Goal: Information Seeking & Learning: Learn about a topic

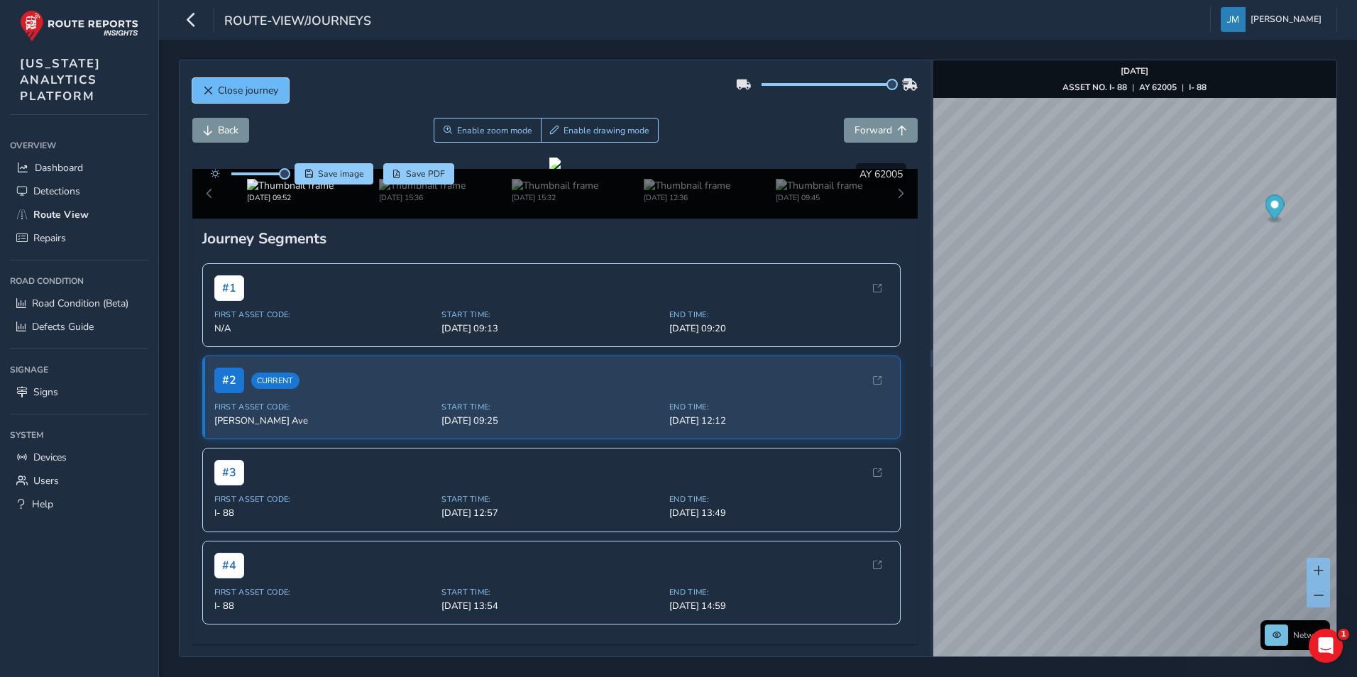
click at [214, 84] on button "Close journey" at bounding box center [240, 90] width 97 height 25
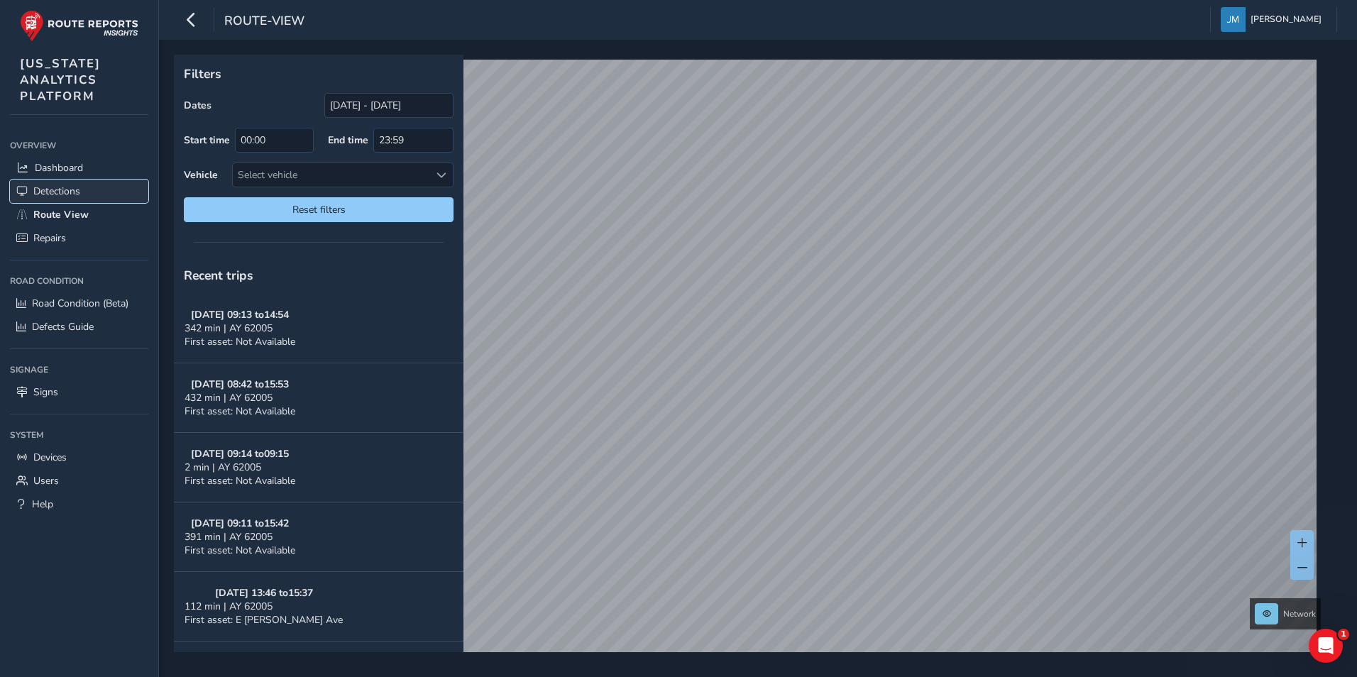
click at [70, 197] on span "Detections" at bounding box center [56, 191] width 47 height 13
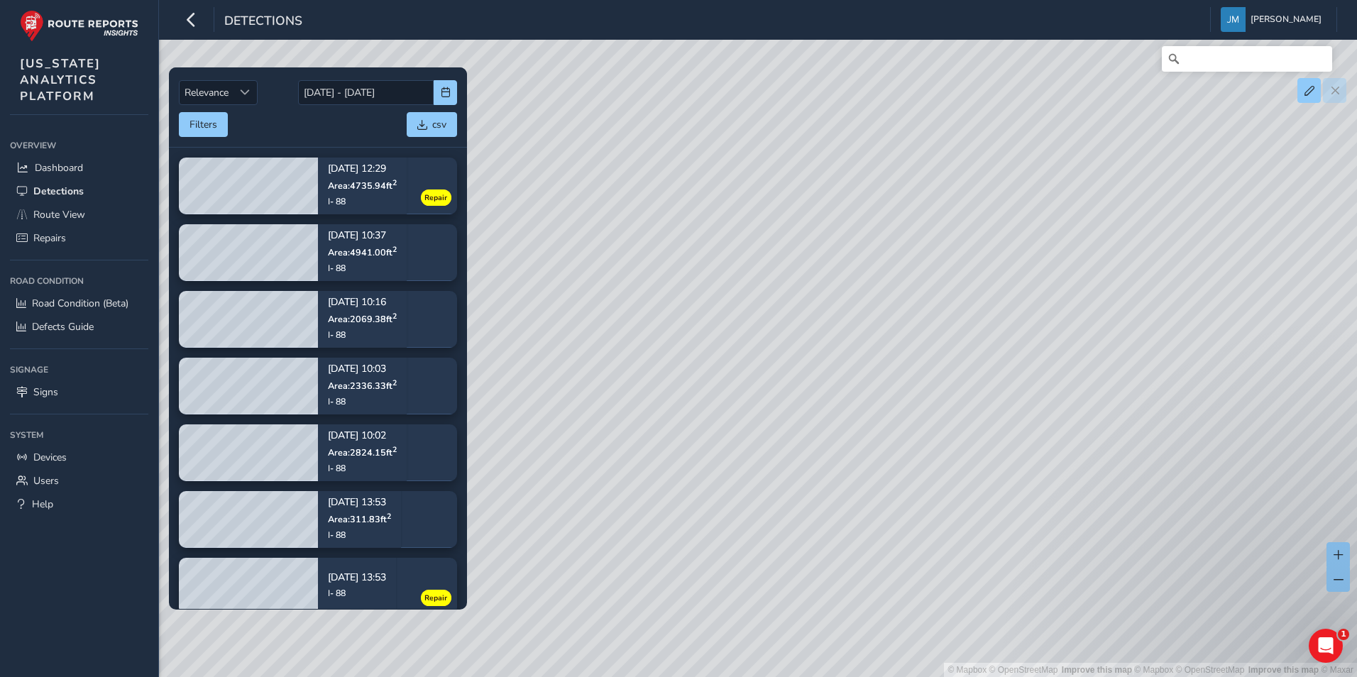
drag, startPoint x: 877, startPoint y: 451, endPoint x: 713, endPoint y: 349, distance: 192.6
click at [821, 349] on div "© Mapbox © OpenStreetMap Improve this map | © Mapbox © OpenStreetMap Improve th…" at bounding box center [678, 338] width 1357 height 677
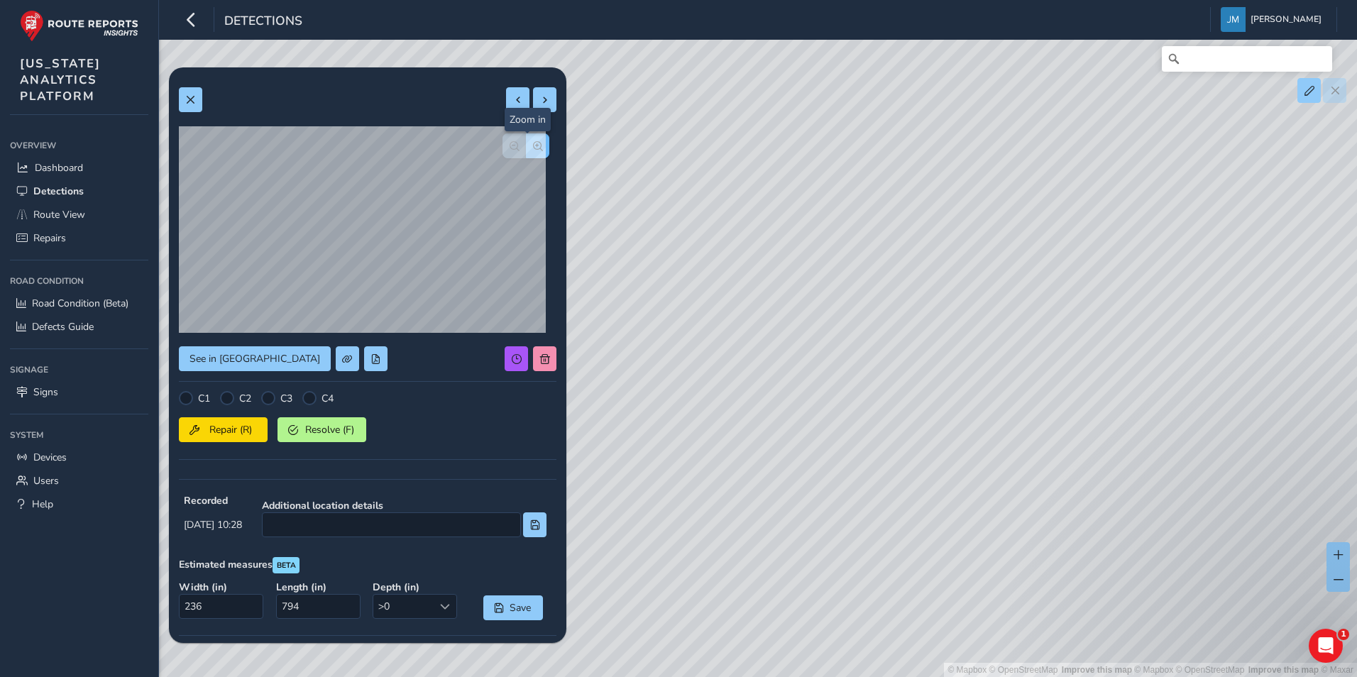
click at [530, 136] on button "button" at bounding box center [537, 145] width 23 height 25
click at [527, 151] on button "button" at bounding box center [537, 145] width 23 height 25
click at [510, 143] on span "button" at bounding box center [515, 146] width 10 height 10
click at [506, 143] on div at bounding box center [526, 145] width 47 height 25
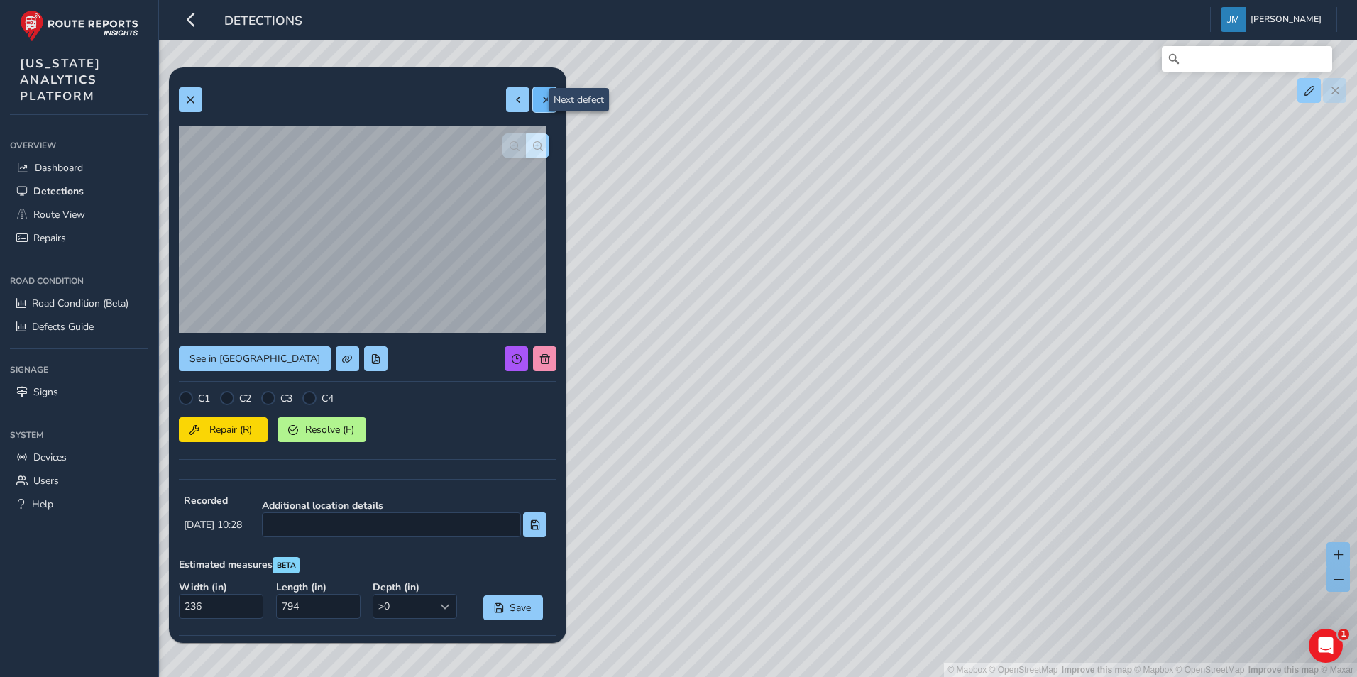
click at [540, 102] on span at bounding box center [545, 100] width 10 height 10
type input "357"
type input "589"
click at [533, 143] on span "button" at bounding box center [538, 146] width 10 height 10
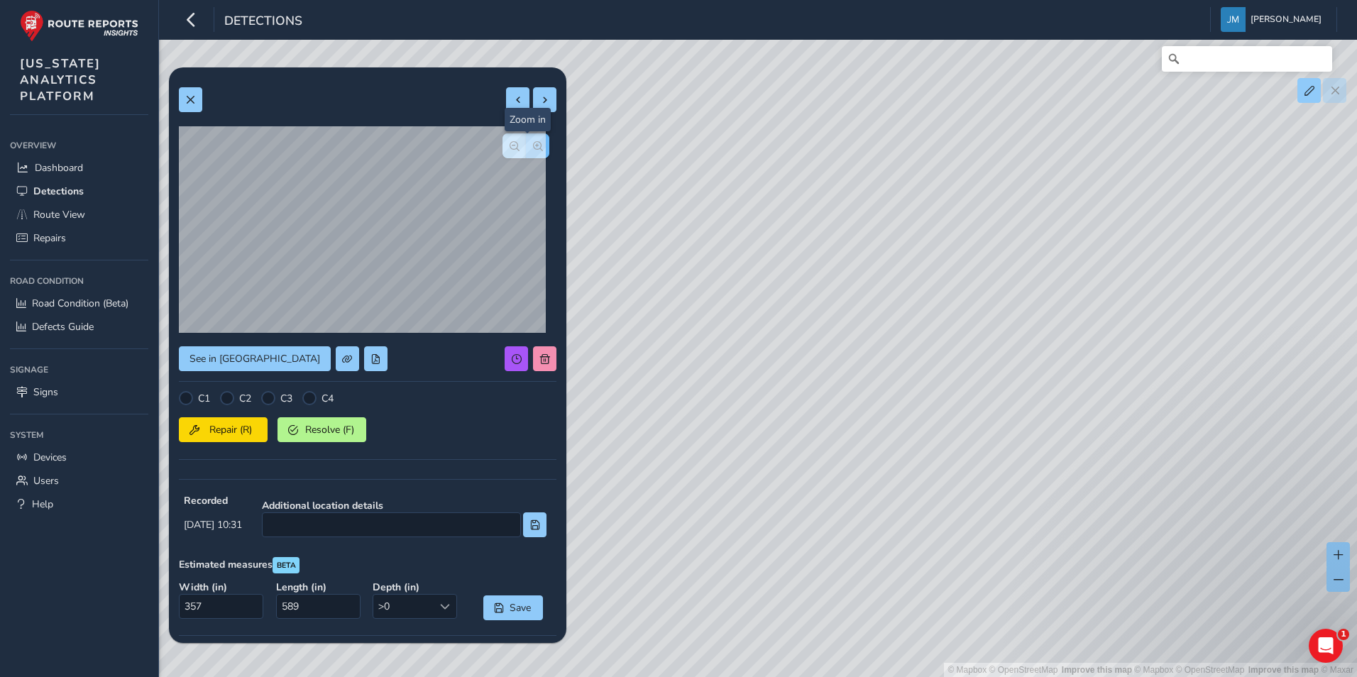
click at [533, 143] on span "button" at bounding box center [538, 146] width 10 height 10
click at [510, 146] on span "button" at bounding box center [515, 146] width 10 height 10
click at [503, 146] on div at bounding box center [526, 145] width 47 height 25
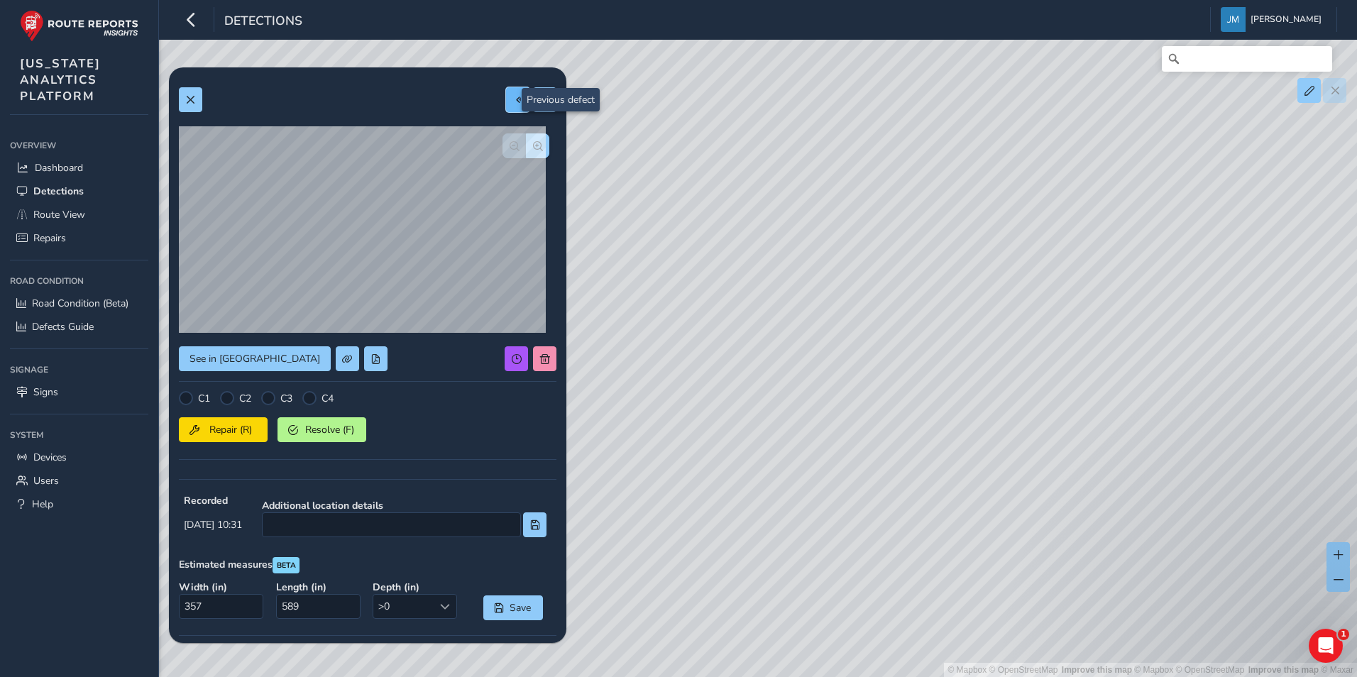
click at [513, 99] on span at bounding box center [518, 100] width 10 height 10
type input "236"
type input "794"
click at [513, 99] on span at bounding box center [518, 100] width 10 height 10
type input "214"
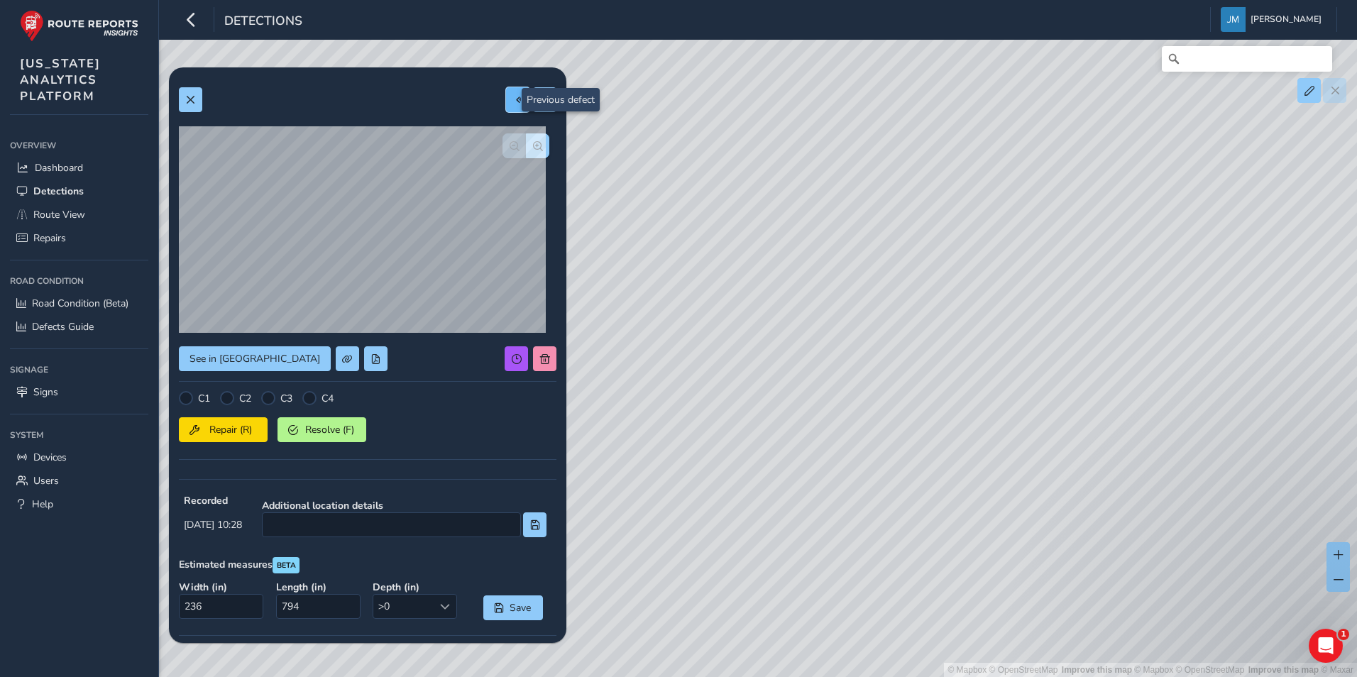
type input "394"
click at [513, 99] on span at bounding box center [518, 100] width 10 height 10
type input "208"
type input "255"
click at [513, 99] on span at bounding box center [518, 100] width 10 height 10
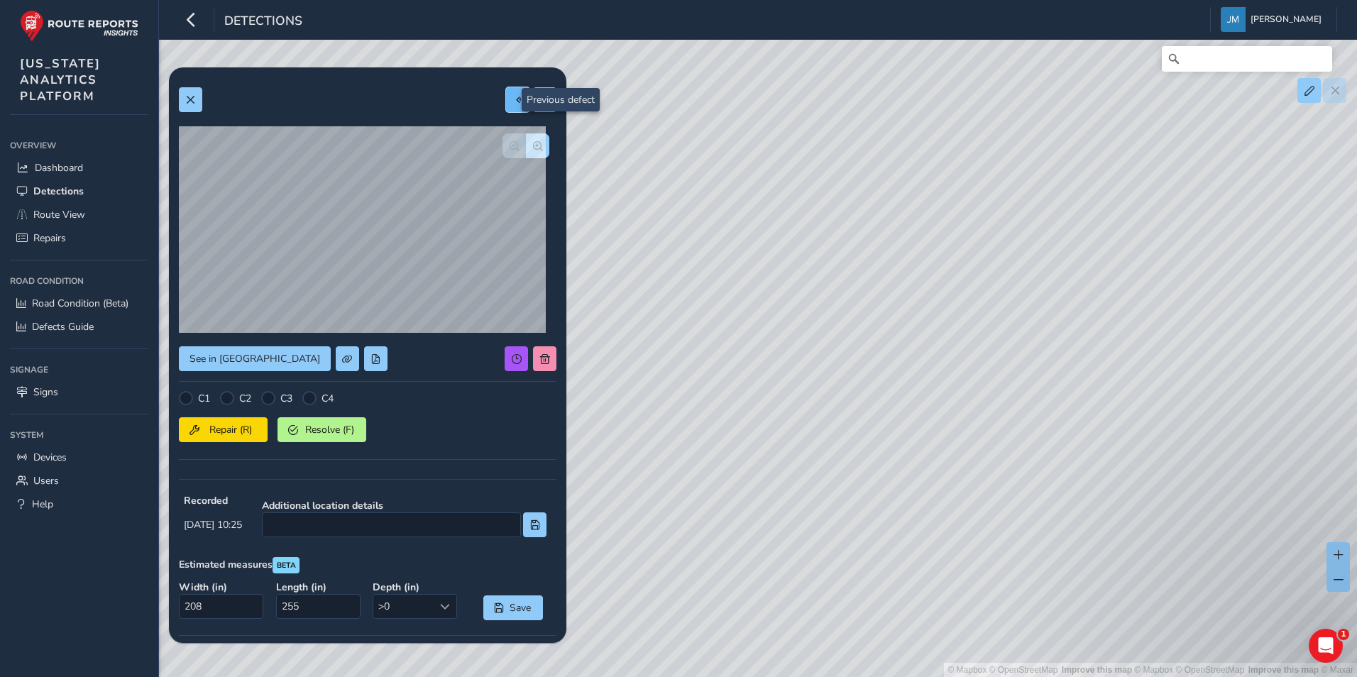
type input "120"
type input "190"
click at [513, 99] on span at bounding box center [518, 100] width 10 height 10
type input "86"
type input "278"
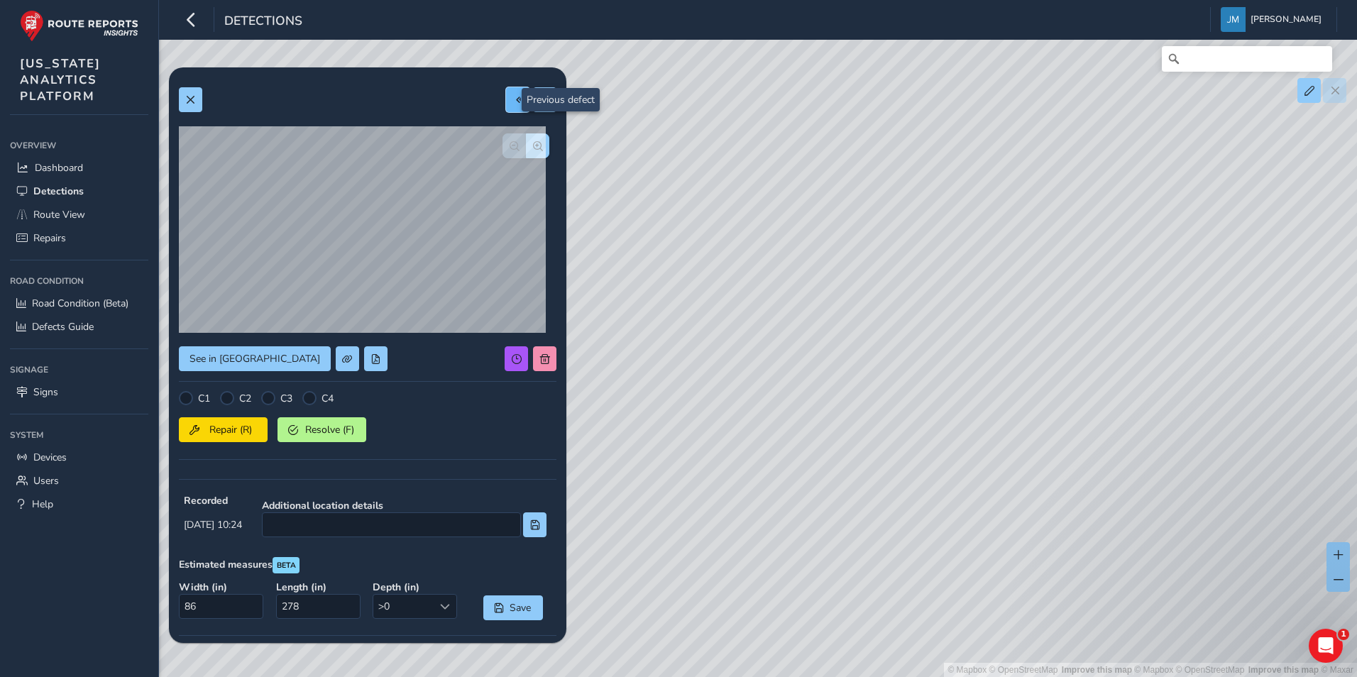
click at [513, 99] on span at bounding box center [518, 100] width 10 height 10
type input "149"
type input "474"
click at [513, 99] on span at bounding box center [518, 100] width 10 height 10
type input "62"
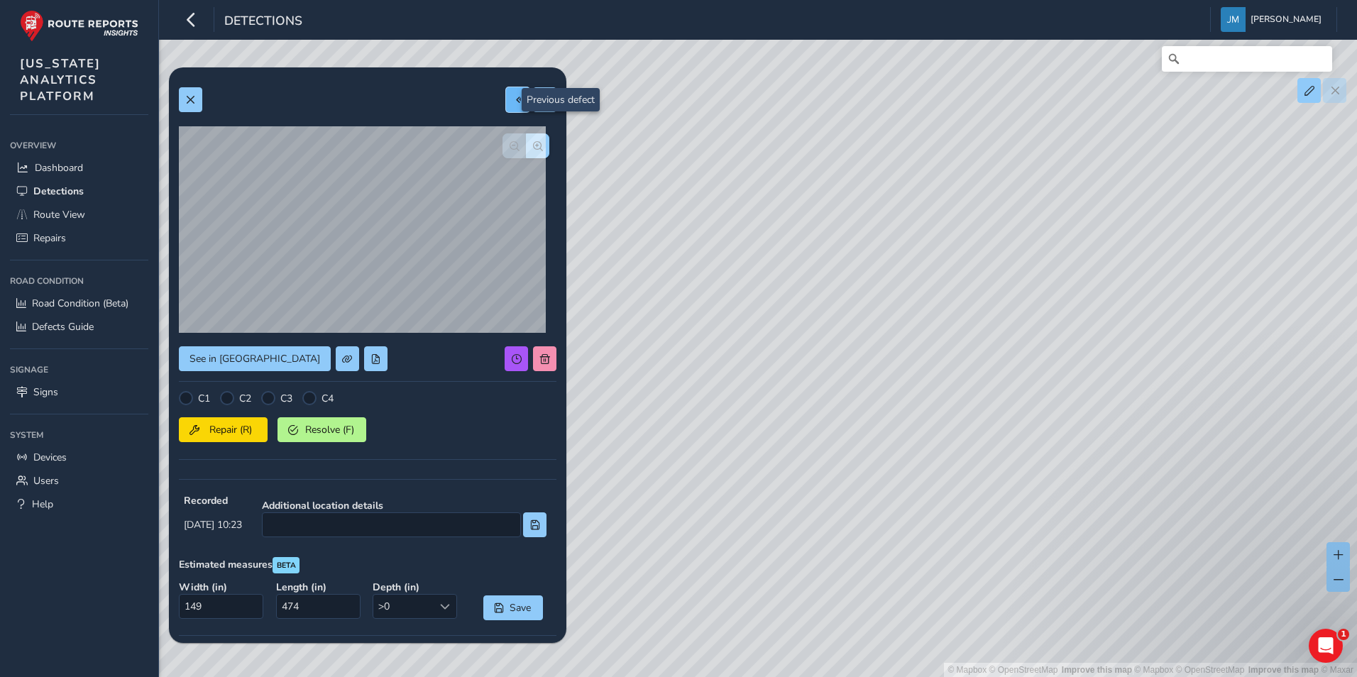
type input "352"
click at [513, 99] on span at bounding box center [518, 100] width 10 height 10
type input "546"
type input "547"
drag, startPoint x: 958, startPoint y: 474, endPoint x: 880, endPoint y: 421, distance: 95.1
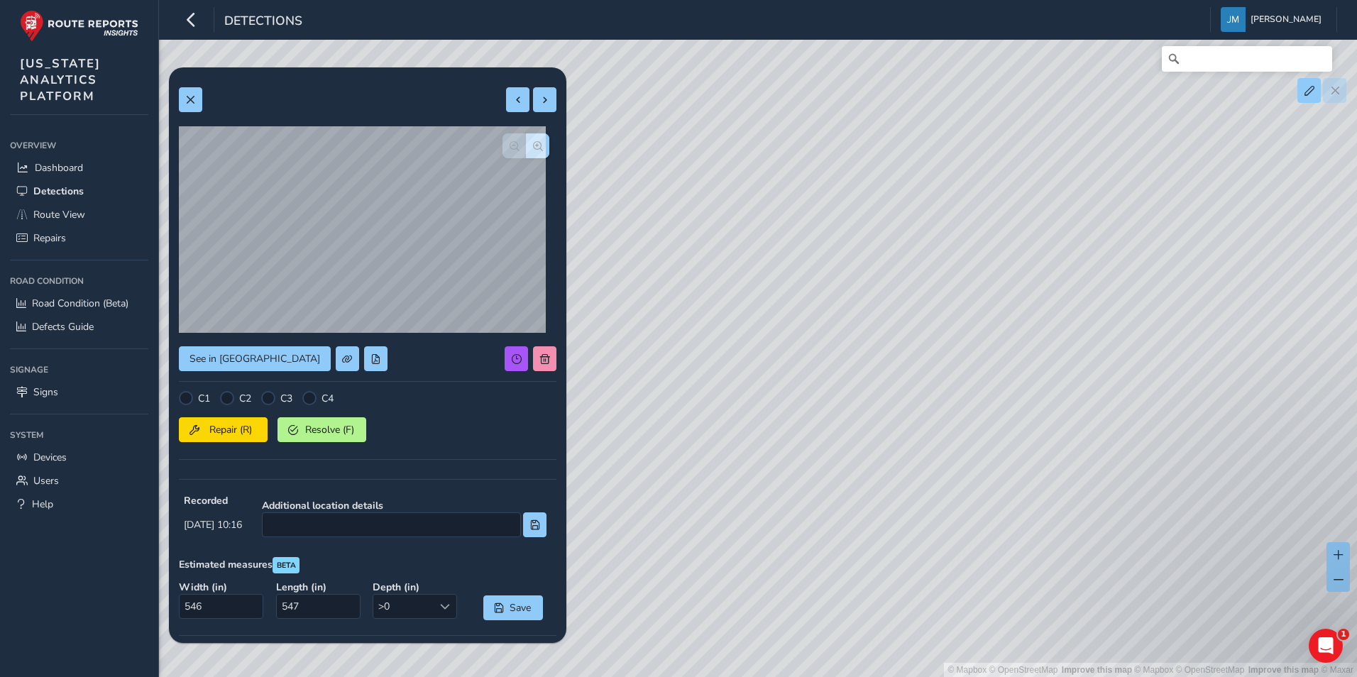
click at [953, 474] on div "© Mapbox © OpenStreetMap Improve this map | © Mapbox © OpenStreetMap Improve th…" at bounding box center [678, 338] width 1357 height 677
click at [188, 99] on span at bounding box center [190, 100] width 10 height 10
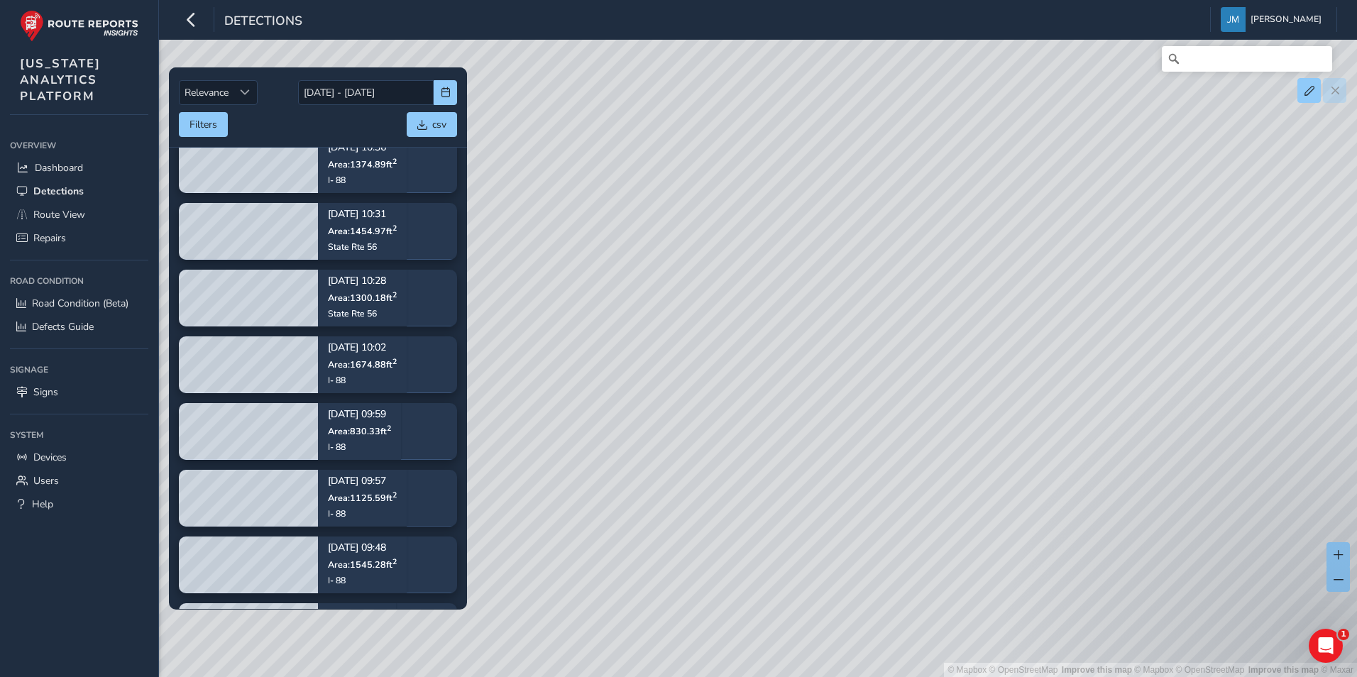
drag, startPoint x: 1214, startPoint y: 245, endPoint x: 794, endPoint y: 231, distance: 420.5
click at [794, 231] on div "© Mapbox © OpenStreetMap Improve this map | © Mapbox © OpenStreetMap Improve th…" at bounding box center [678, 338] width 1357 height 677
drag, startPoint x: 1204, startPoint y: 253, endPoint x: 1016, endPoint y: 346, distance: 209.9
click at [1016, 346] on div "© Mapbox © OpenStreetMap Improve this map | © Mapbox © OpenStreetMap Improve th…" at bounding box center [678, 338] width 1357 height 677
click at [1041, 180] on div "© Mapbox © OpenStreetMap Improve this map | © Mapbox © OpenStreetMap Improve th…" at bounding box center [678, 338] width 1357 height 677
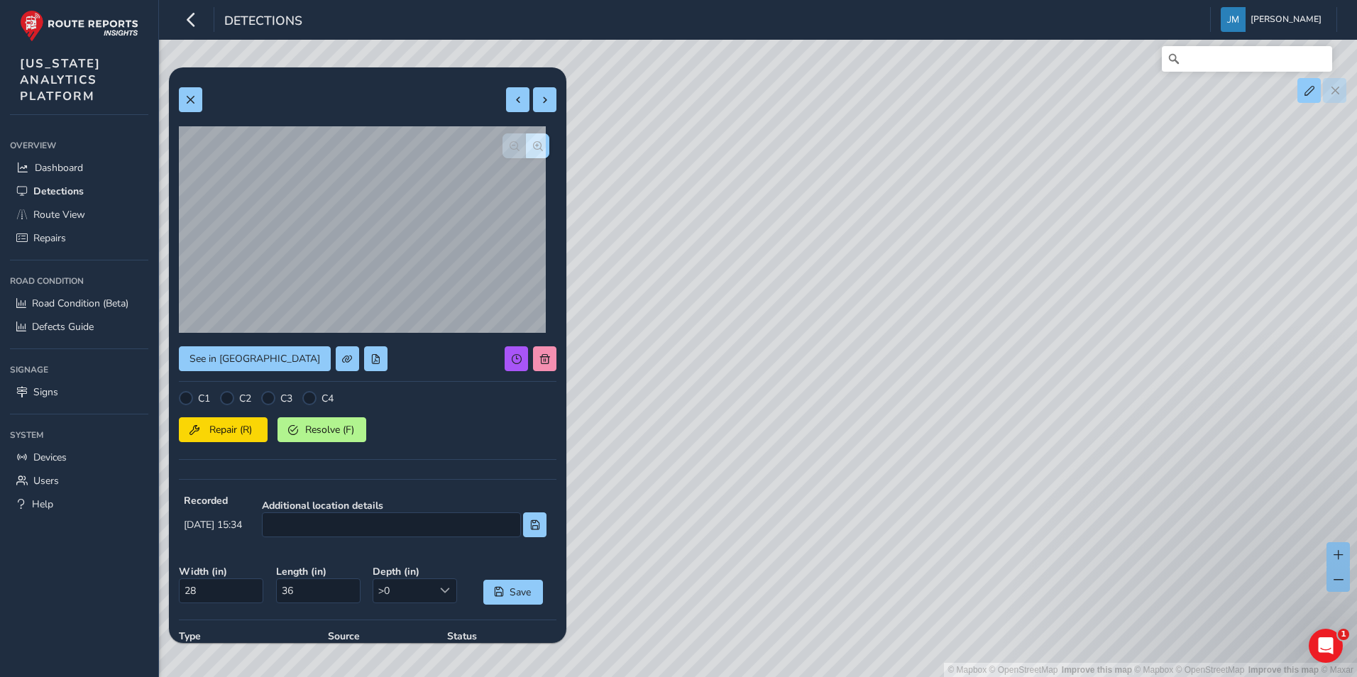
click at [819, 489] on div "© Mapbox © OpenStreetMap Improve this map | © Mapbox © OpenStreetMap Improve th…" at bounding box center [678, 338] width 1357 height 677
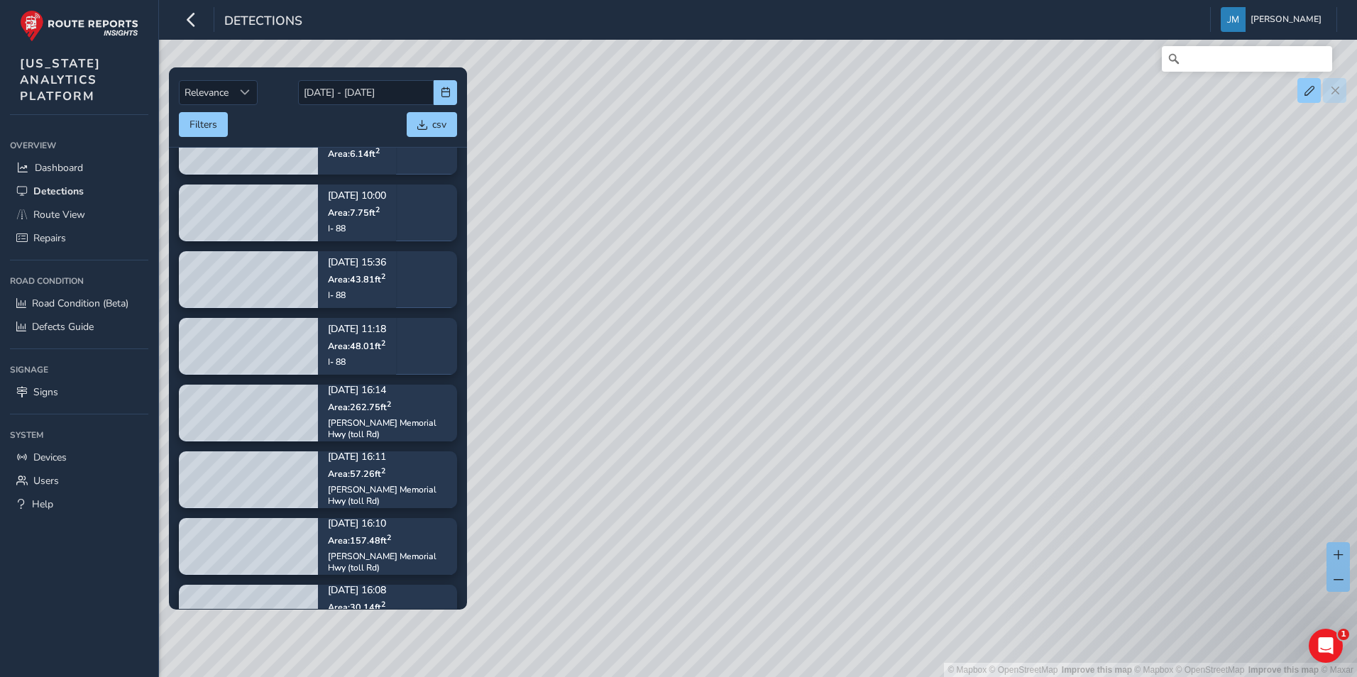
scroll to position [1136, 0]
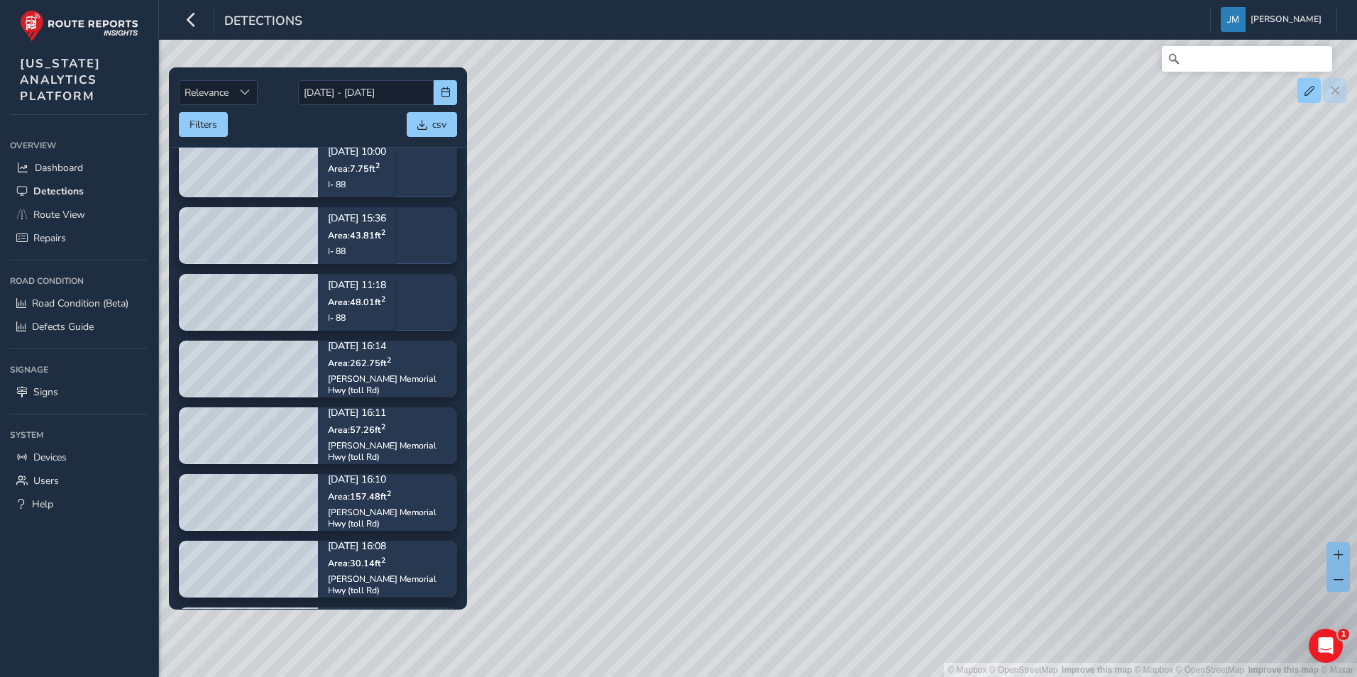
drag, startPoint x: 518, startPoint y: 297, endPoint x: 826, endPoint y: 332, distance: 310.7
click at [826, 332] on div "© Mapbox © OpenStreetMap Improve this map | © Mapbox © OpenStreetMap Improve th…" at bounding box center [678, 338] width 1357 height 677
drag, startPoint x: 934, startPoint y: 448, endPoint x: 776, endPoint y: 290, distance: 222.9
click at [776, 290] on div "© Mapbox © OpenStreetMap Improve this map | © Mapbox © OpenStreetMap Improve th…" at bounding box center [678, 338] width 1357 height 677
click at [914, 256] on div "© Mapbox © OpenStreetMap Improve this map | © Mapbox © OpenStreetMap Improve th…" at bounding box center [678, 338] width 1357 height 677
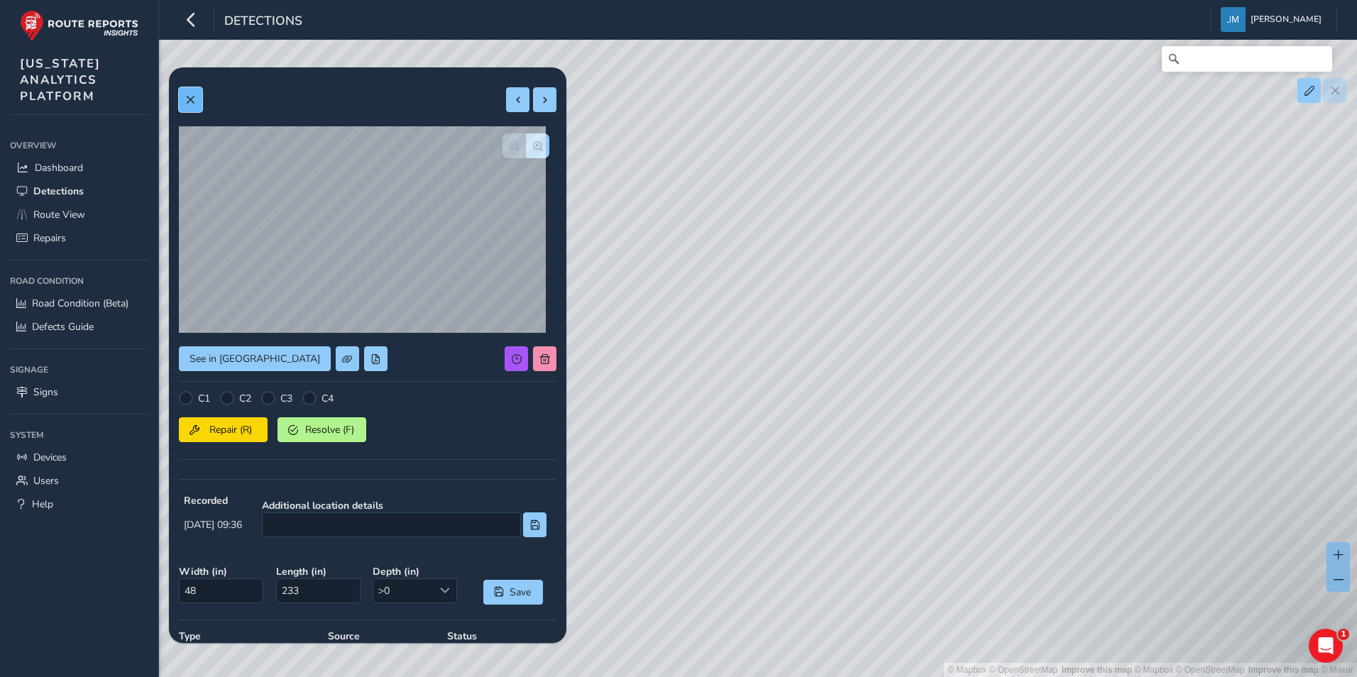
click at [197, 94] on button at bounding box center [190, 99] width 23 height 25
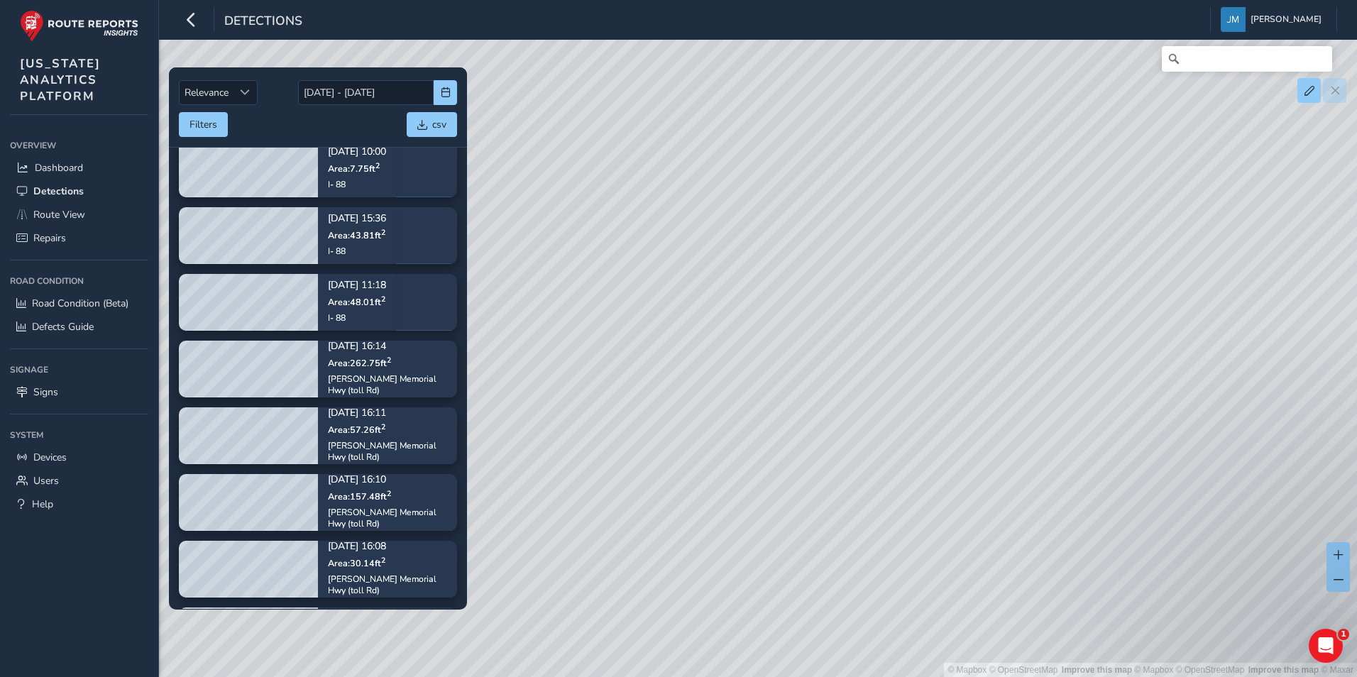
drag, startPoint x: 879, startPoint y: 482, endPoint x: 687, endPoint y: 352, distance: 232.2
click at [687, 352] on div "© Mapbox © OpenStreetMap Improve this map | © Mapbox © OpenStreetMap Improve th…" at bounding box center [678, 338] width 1357 height 677
drag, startPoint x: 757, startPoint y: 207, endPoint x: 809, endPoint y: 403, distance: 202.9
click at [809, 403] on div "© Mapbox © OpenStreetMap Improve this map | © Mapbox © OpenStreetMap Improve th…" at bounding box center [678, 338] width 1357 height 677
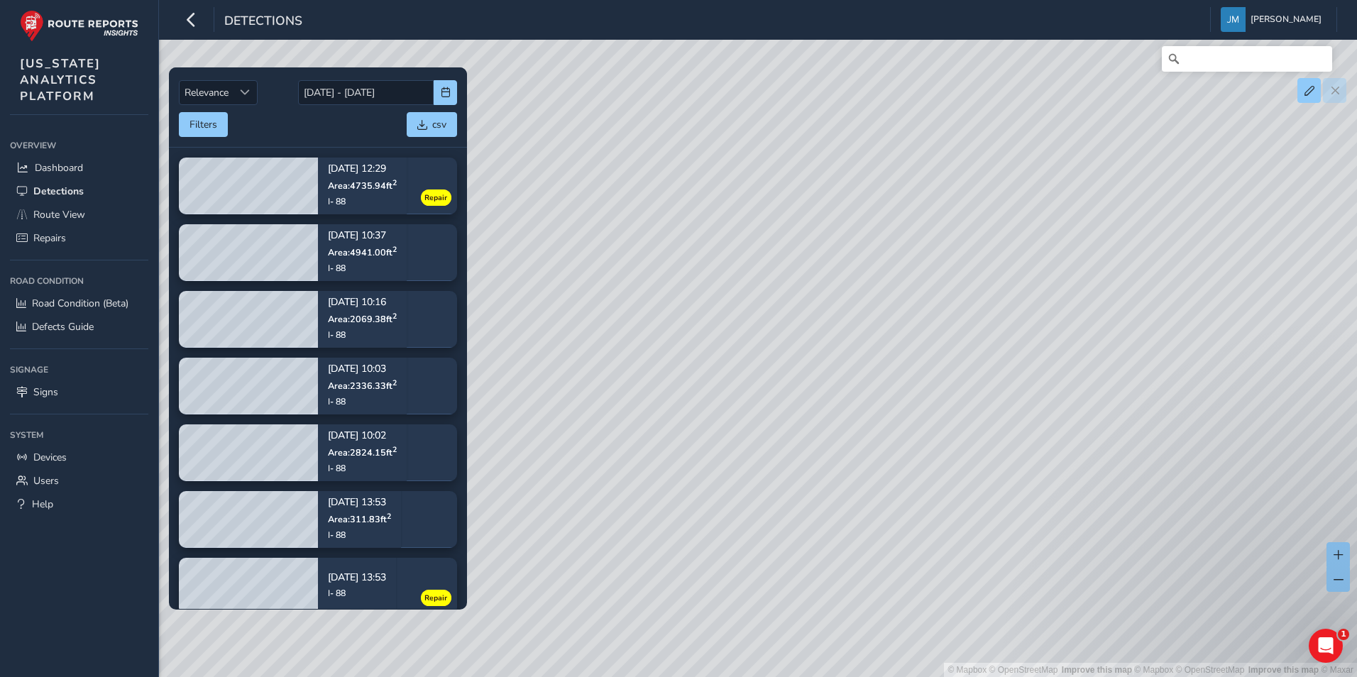
click at [665, 345] on div "© Mapbox © OpenStreetMap Improve this map | © Mapbox © OpenStreetMap Improve th…" at bounding box center [678, 338] width 1357 height 677
click at [1050, 469] on div "© Mapbox © OpenStreetMap Improve this map | © Mapbox © OpenStreetMap Improve th…" at bounding box center [678, 338] width 1357 height 677
drag, startPoint x: 1005, startPoint y: 519, endPoint x: 890, endPoint y: 207, distance: 332.9
click at [890, 207] on div "© Mapbox © OpenStreetMap Improve this map | © Mapbox © OpenStreetMap Improve th…" at bounding box center [678, 338] width 1357 height 677
drag, startPoint x: 1078, startPoint y: 478, endPoint x: 618, endPoint y: 173, distance: 552.7
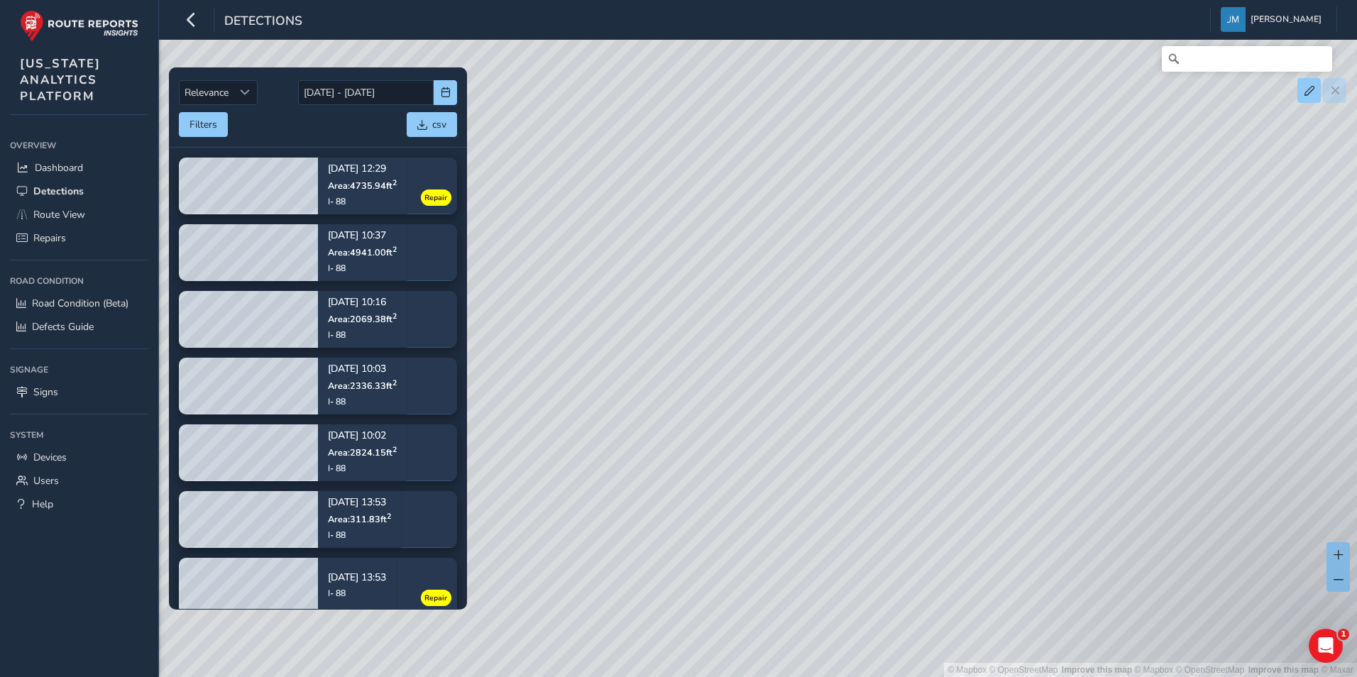
click at [629, 181] on div "© Mapbox © OpenStreetMap Improve this map | © Mapbox © OpenStreetMap Improve th…" at bounding box center [678, 338] width 1357 height 677
click at [192, 33] on div "Detections [PERSON_NAME] Colour Scheme: Dark Dim Light Logout" at bounding box center [758, 20] width 1198 height 40
click at [192, 25] on icon "button" at bounding box center [191, 19] width 15 height 25
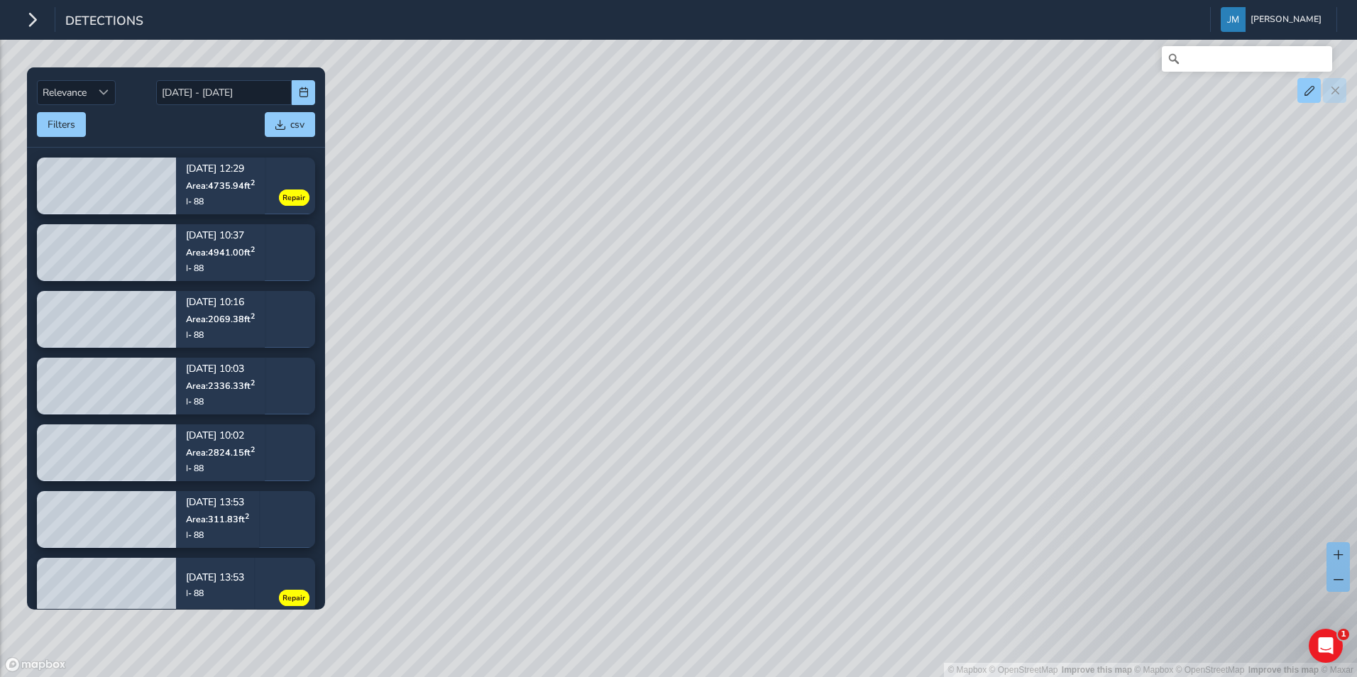
drag, startPoint x: 457, startPoint y: 466, endPoint x: 634, endPoint y: 336, distance: 219.8
click at [634, 336] on div "© Mapbox © OpenStreetMap Improve this map | © Mapbox © OpenStreetMap Improve th…" at bounding box center [678, 338] width 1357 height 677
